Goal: Use online tool/utility: Utilize a website feature to perform a specific function

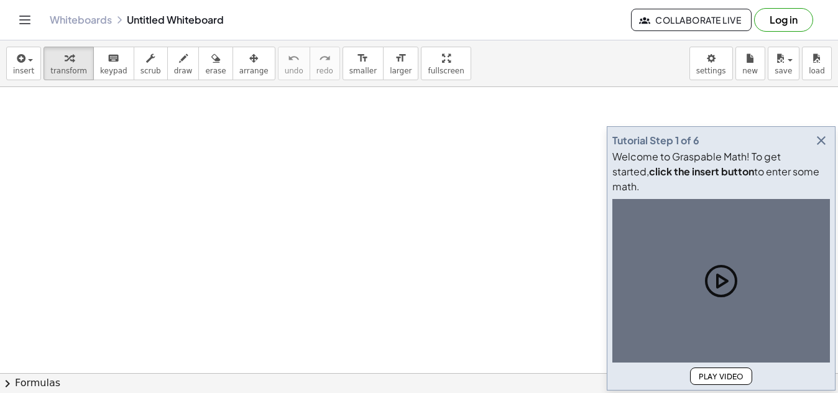
drag, startPoint x: 728, startPoint y: 1, endPoint x: 807, endPoint y: 155, distance: 173.8
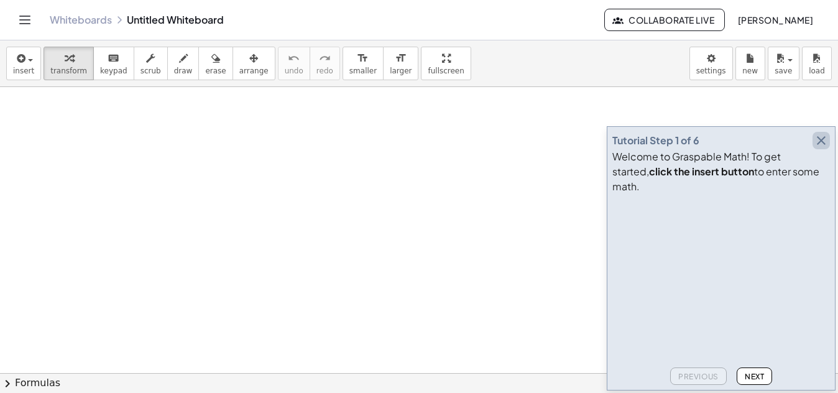
click at [820, 148] on icon "button" at bounding box center [821, 140] width 15 height 15
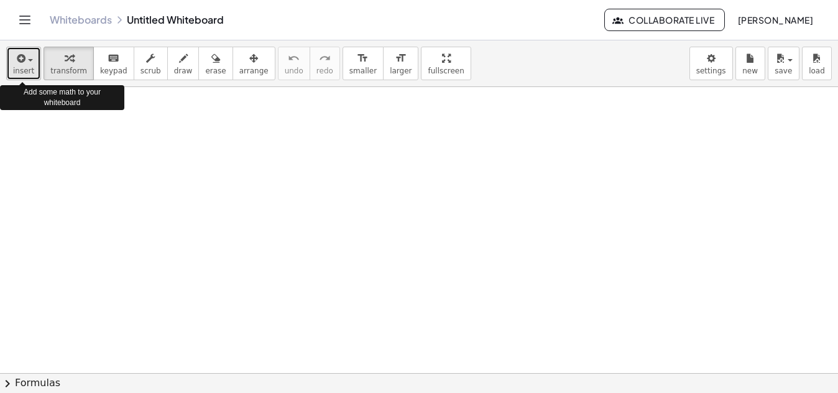
click at [14, 60] on icon "button" at bounding box center [19, 58] width 11 height 15
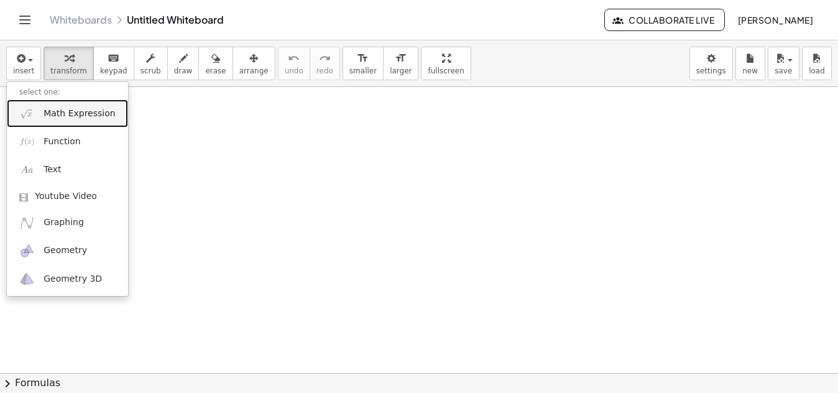
click at [42, 114] on link "Math Expression" at bounding box center [67, 113] width 121 height 28
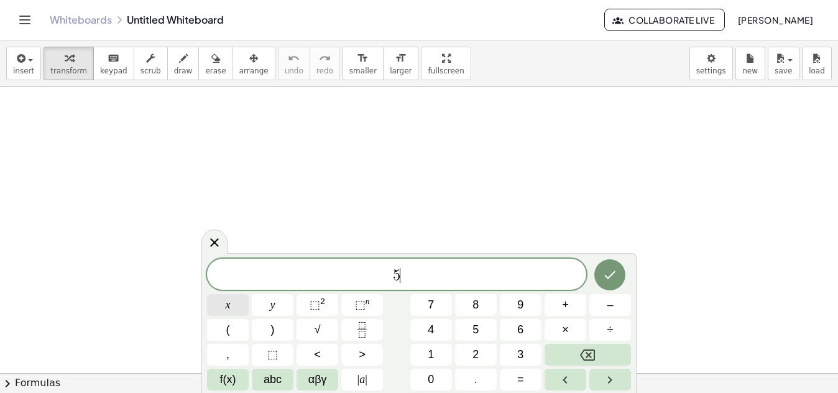
click at [221, 306] on button "x" at bounding box center [228, 305] width 42 height 22
click at [314, 310] on span "⬚" at bounding box center [315, 304] width 11 height 12
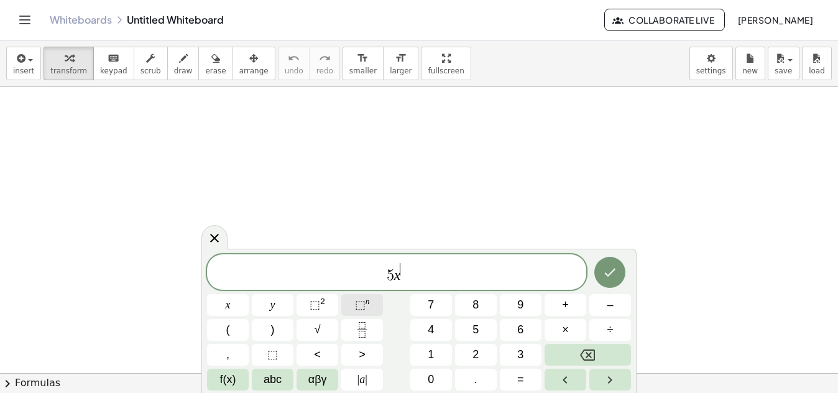
click at [374, 304] on button "⬚ n" at bounding box center [362, 305] width 42 height 22
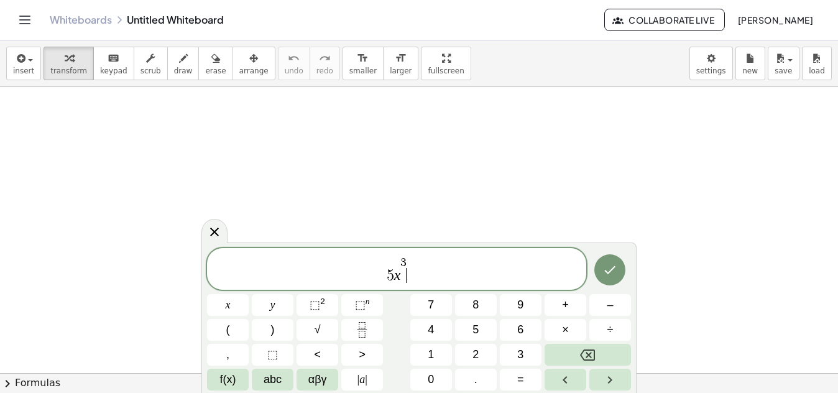
click at [416, 279] on span "5 x 3 ​" at bounding box center [396, 270] width 379 height 29
click at [597, 312] on button "–" at bounding box center [610, 305] width 42 height 22
click at [429, 351] on span "1" at bounding box center [431, 354] width 6 height 17
click at [433, 371] on span "0" at bounding box center [431, 379] width 6 height 17
click at [224, 303] on button "x" at bounding box center [228, 305] width 42 height 22
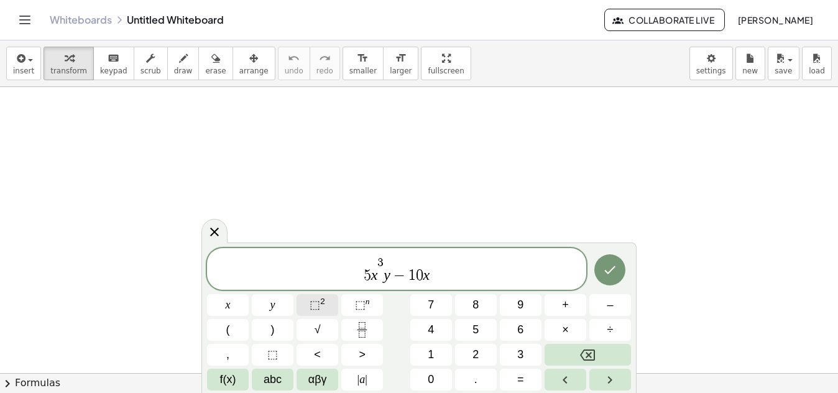
click at [324, 302] on sup "2" at bounding box center [322, 301] width 5 height 9
click at [603, 274] on icon "Done" at bounding box center [609, 269] width 15 height 15
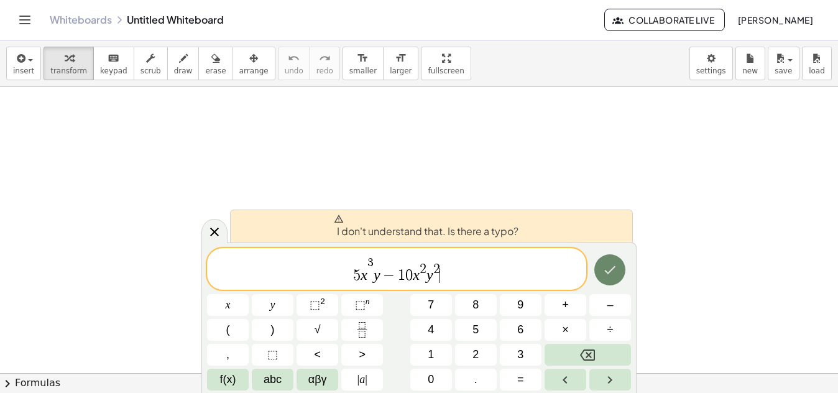
click at [603, 274] on icon "Done" at bounding box center [609, 269] width 15 height 15
click at [443, 274] on span "5 x 3 y − 1 0 x 2 y 2 ​" at bounding box center [396, 270] width 379 height 29
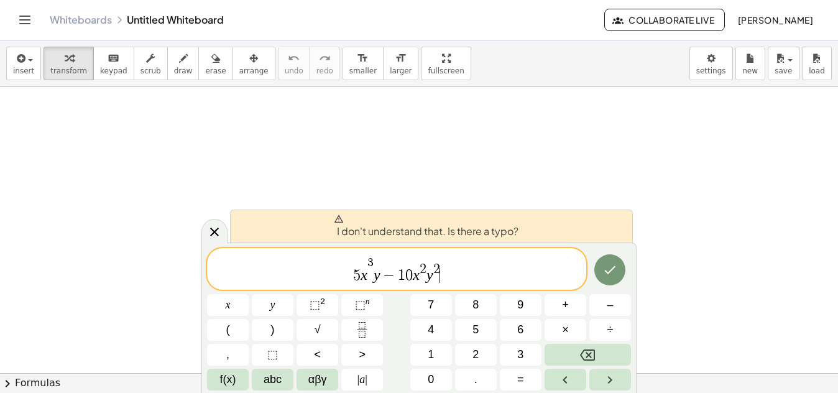
click at [443, 274] on span "5 x 3 y − 1 0 x 2 y 2 ​" at bounding box center [396, 270] width 379 height 29
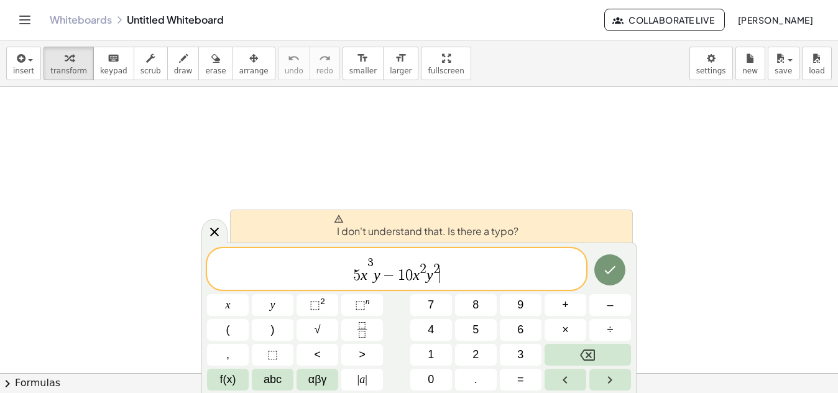
click at [443, 274] on span "5 x 3 y − 1 0 x 2 y 2 ​" at bounding box center [396, 270] width 379 height 29
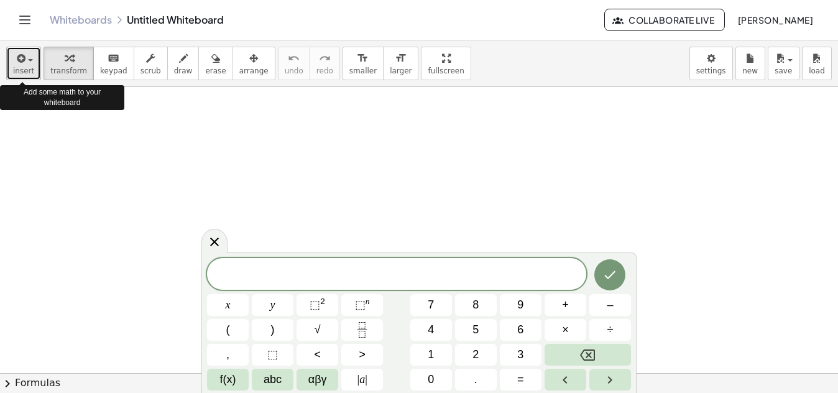
click at [32, 70] on button "insert" at bounding box center [23, 64] width 35 height 34
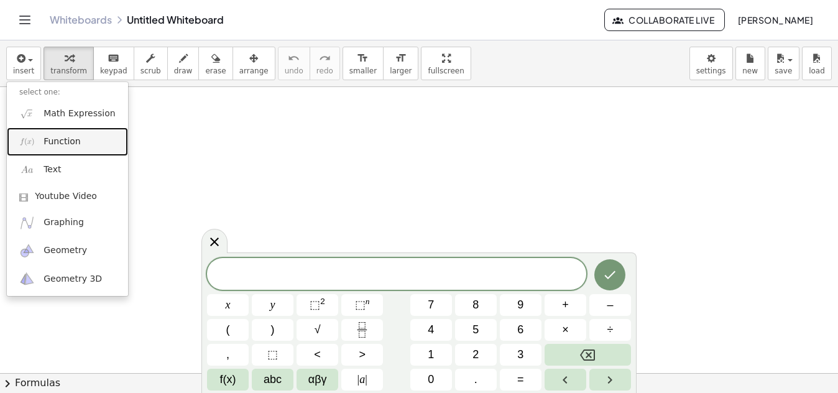
click at [37, 140] on link "Function" at bounding box center [67, 141] width 121 height 28
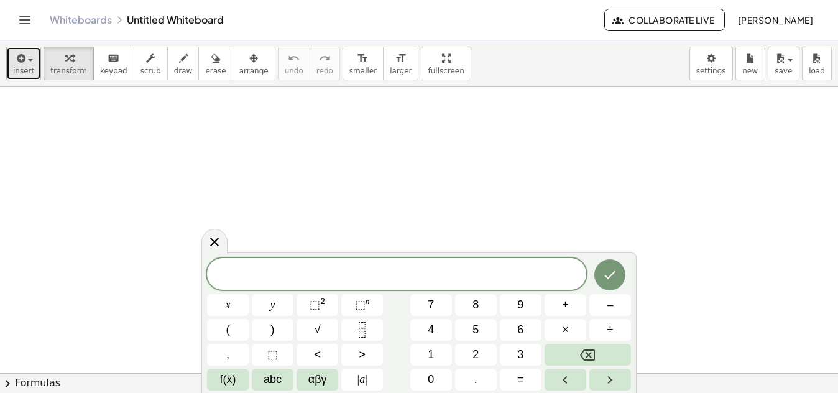
click at [32, 64] on button "insert" at bounding box center [23, 64] width 35 height 34
